Goal: Information Seeking & Learning: Learn about a topic

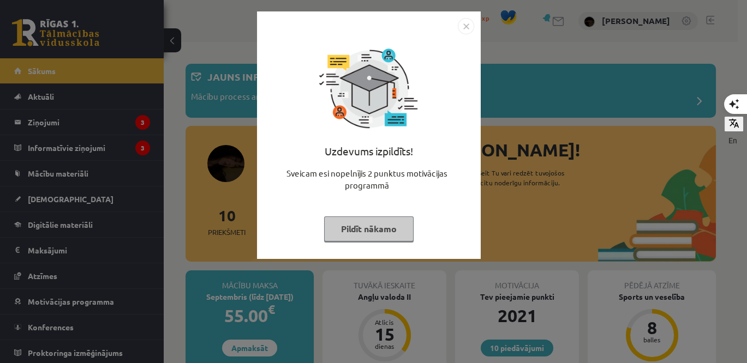
click at [345, 220] on button "Pildīt nākamo" at bounding box center [369, 229] width 90 height 25
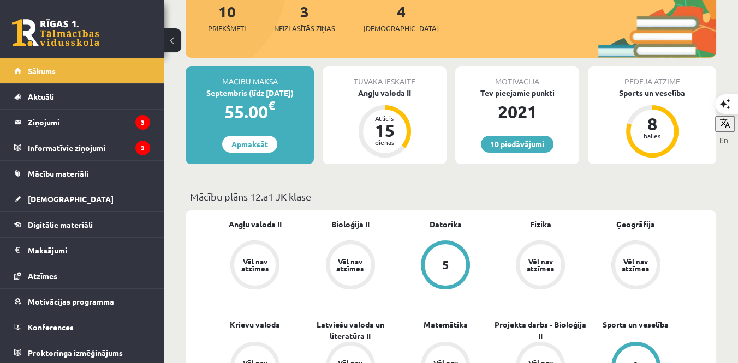
scroll to position [109, 0]
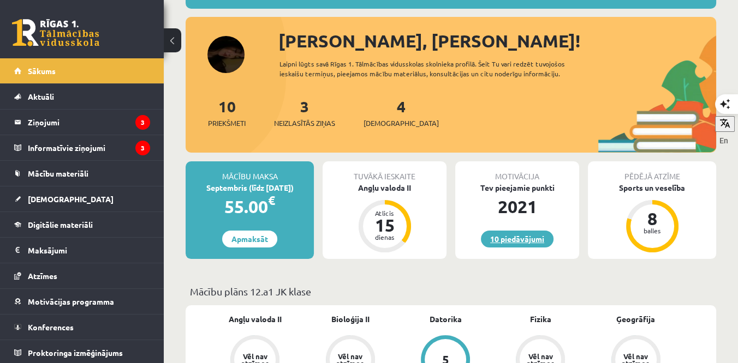
click at [505, 240] on link "10 piedāvājumi" at bounding box center [517, 239] width 73 height 17
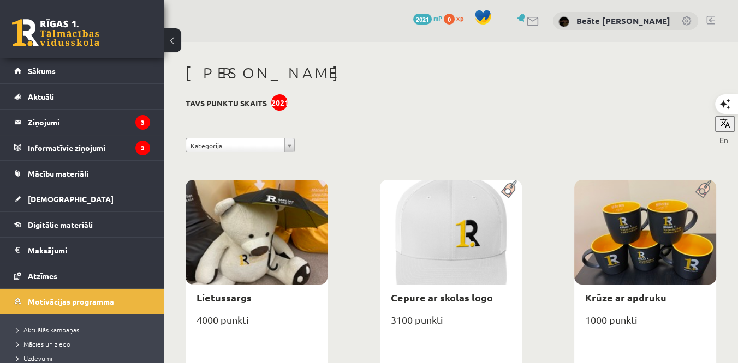
click at [283, 99] on div "2021" at bounding box center [279, 102] width 16 height 16
click at [242, 102] on h3 "Tavs punktu skaits 2021" at bounding box center [226, 103] width 81 height 9
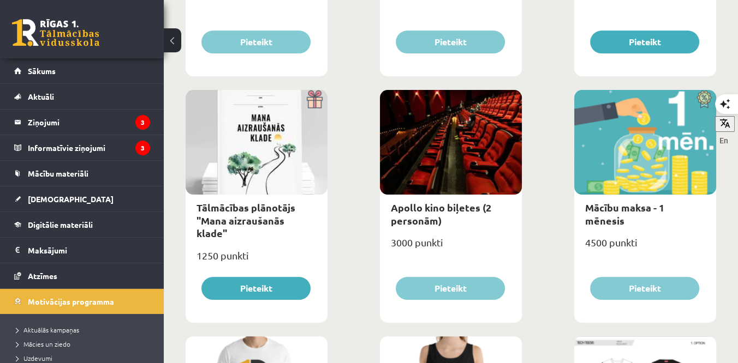
scroll to position [326, 0]
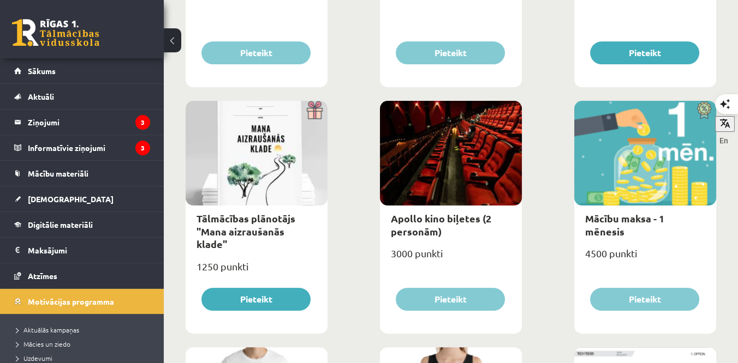
click at [703, 111] on img at bounding box center [703, 110] width 25 height 19
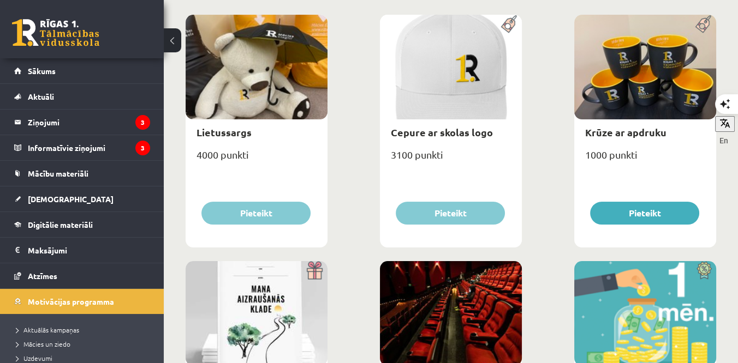
scroll to position [214, 0]
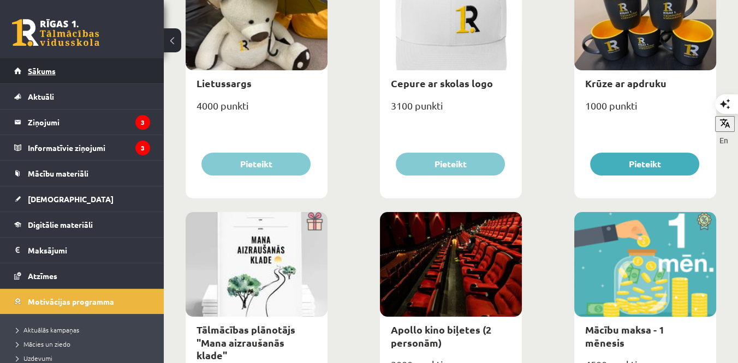
click at [69, 76] on link "Sākums" at bounding box center [82, 70] width 136 height 25
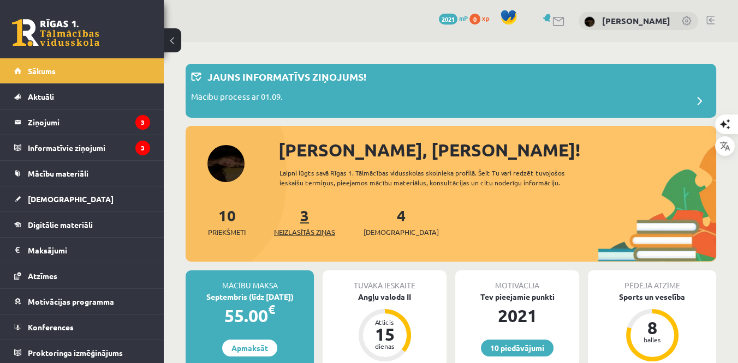
click at [315, 227] on span "Neizlasītās ziņas" at bounding box center [304, 232] width 61 height 11
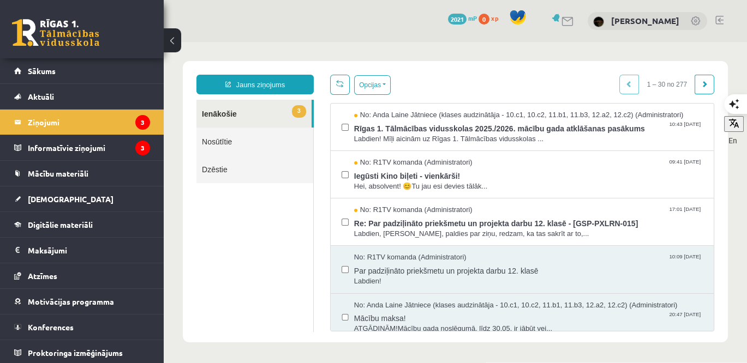
click at [481, 124] on span "Rīgas 1. Tālmācības vidusskolas 2025./2026. mācību gada atklāšanas pasākums" at bounding box center [528, 128] width 349 height 14
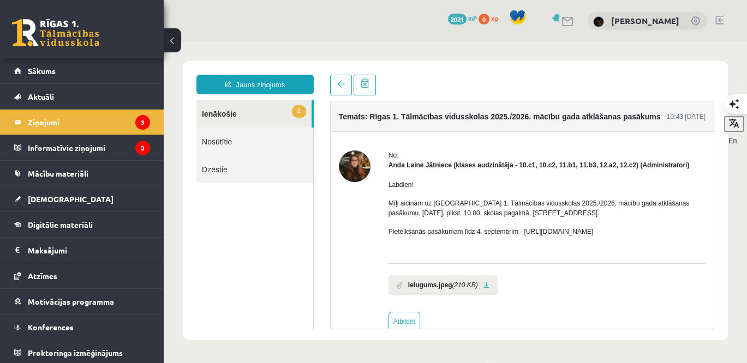
click at [442, 276] on li "Ielugums.jpeg (210 KB)" at bounding box center [443, 285] width 109 height 21
click at [441, 281] on b "Ielugums.jpeg" at bounding box center [430, 286] width 44 height 10
click at [484, 285] on link at bounding box center [487, 285] width 6 height 7
click at [55, 187] on link "[DEMOGRAPHIC_DATA]" at bounding box center [82, 199] width 136 height 25
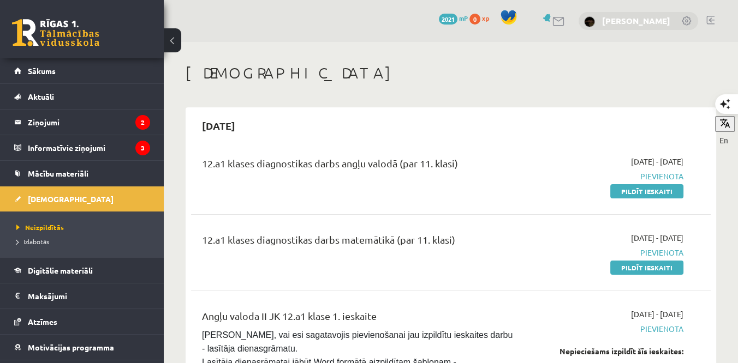
click at [628, 23] on link "[PERSON_NAME]" at bounding box center [636, 20] width 68 height 11
